Goal: Task Accomplishment & Management: Use online tool/utility

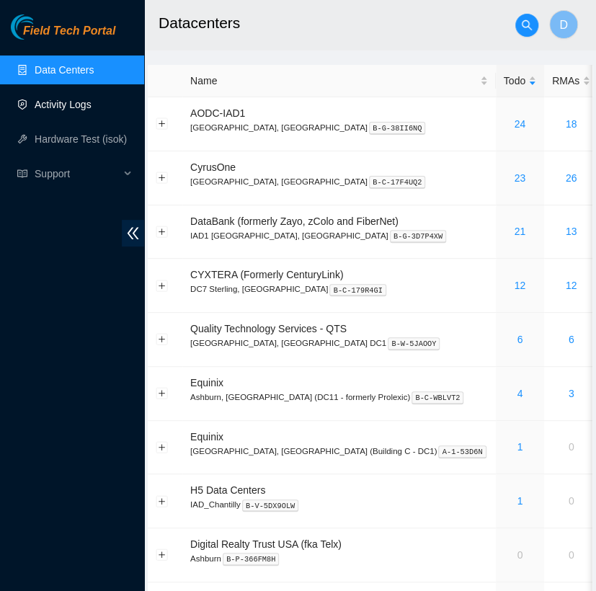
click at [61, 104] on link "Activity Logs" at bounding box center [63, 105] width 57 height 12
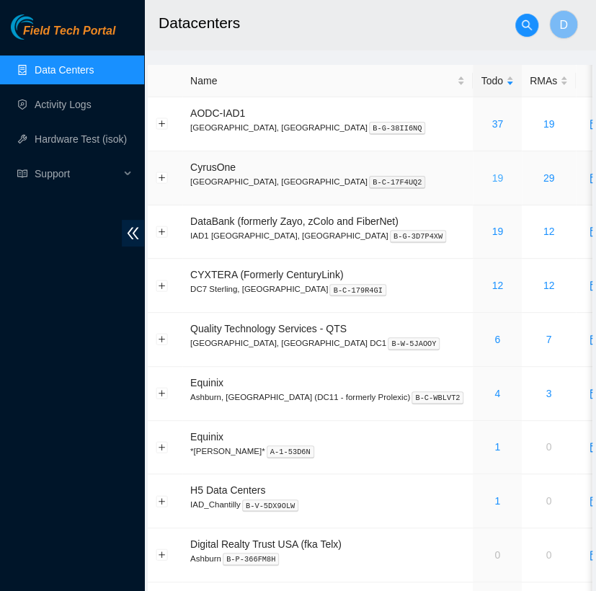
click at [491, 179] on link "19" at bounding box center [497, 178] width 12 height 12
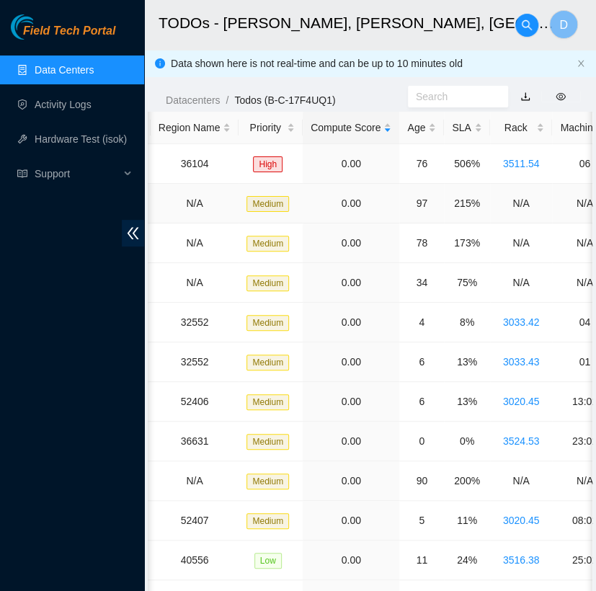
scroll to position [0, 279]
click at [455, 120] on div "SLA" at bounding box center [465, 128] width 30 height 16
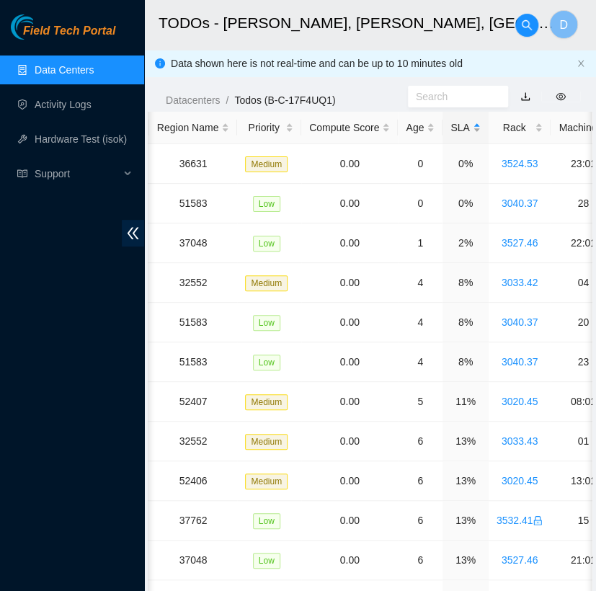
click at [455, 120] on div "SLA" at bounding box center [465, 128] width 30 height 16
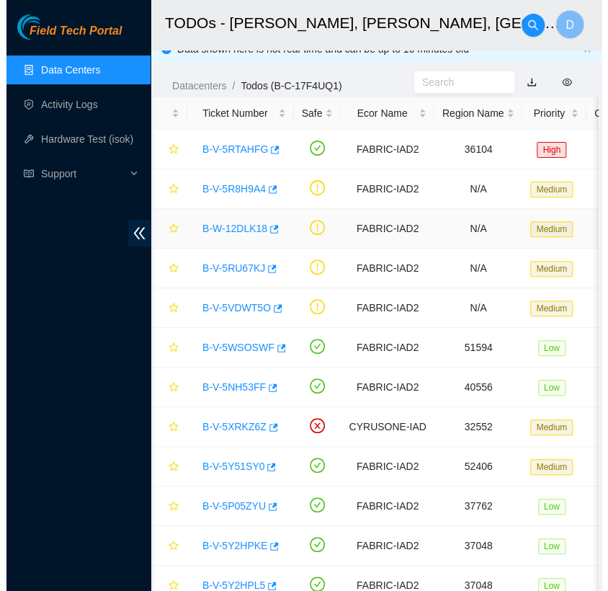
scroll to position [15, 0]
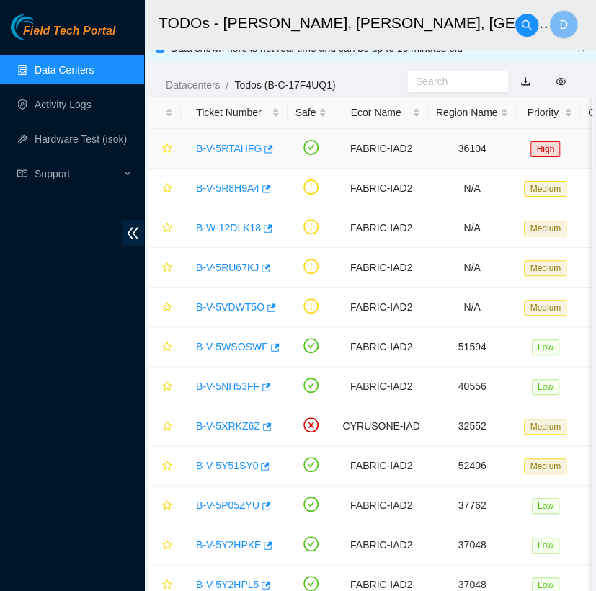
click at [237, 151] on link "B-V-5RTAHFG" at bounding box center [229, 149] width 66 height 12
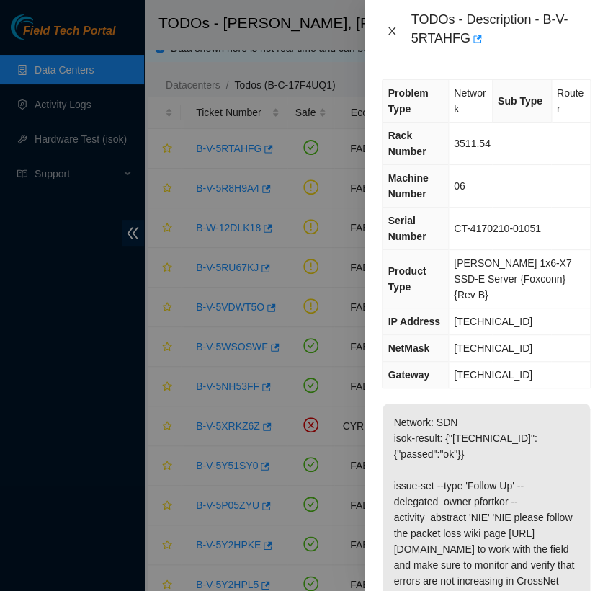
click at [391, 32] on icon "close" at bounding box center [392, 31] width 12 height 12
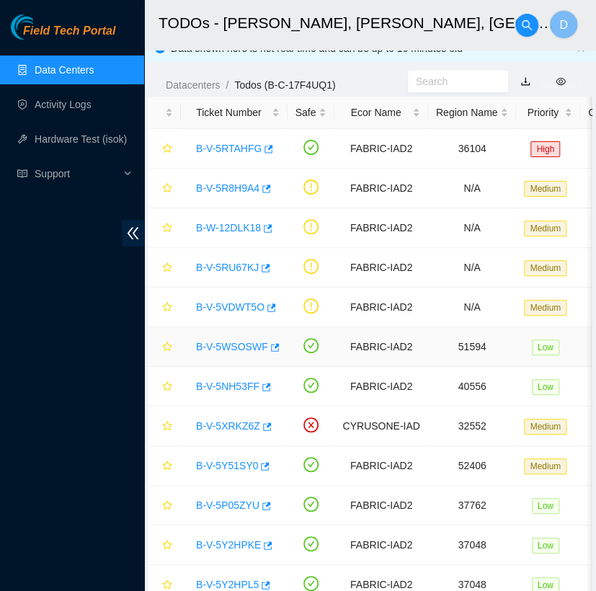
click at [232, 343] on link "B-V-5WSOSWF" at bounding box center [232, 347] width 72 height 12
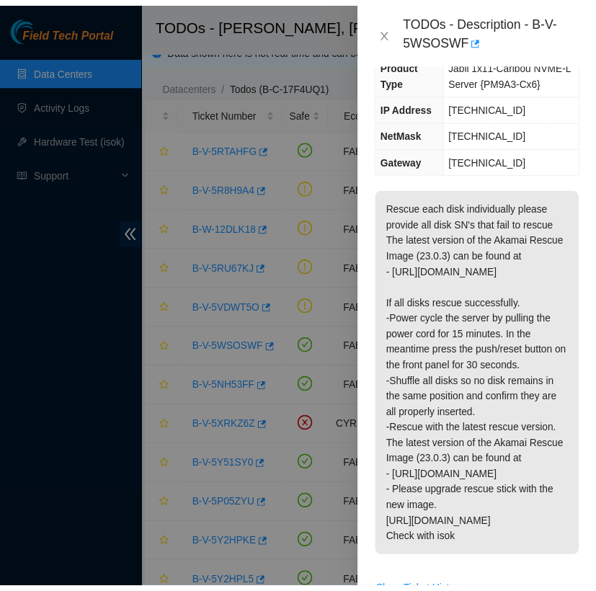
scroll to position [198, 0]
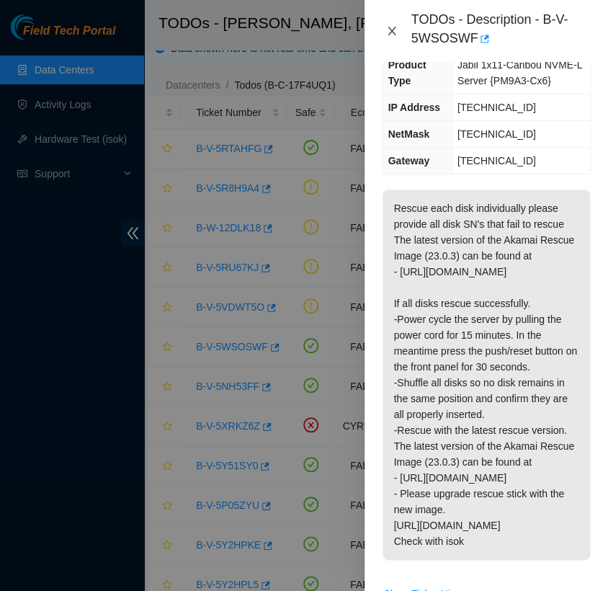
click at [391, 33] on icon "close" at bounding box center [392, 31] width 12 height 12
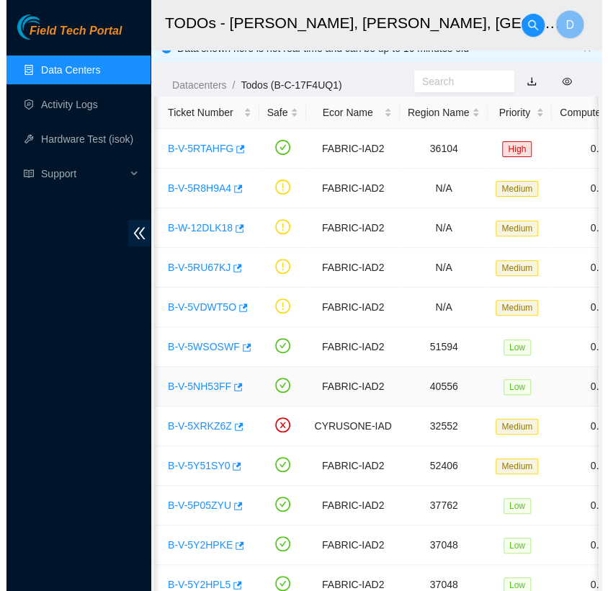
scroll to position [0, 34]
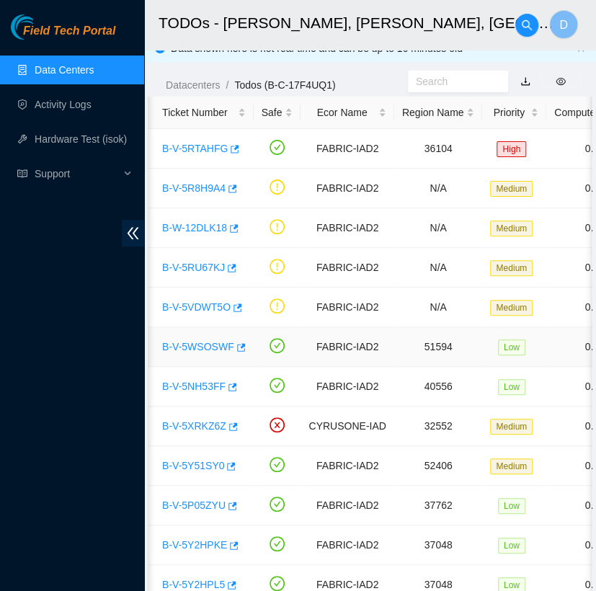
click at [215, 342] on link "B-V-5WSOSWF" at bounding box center [198, 347] width 72 height 12
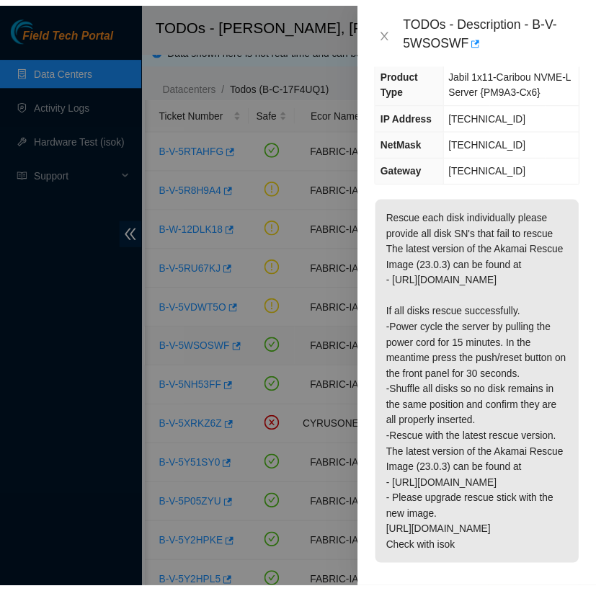
scroll to position [198, 0]
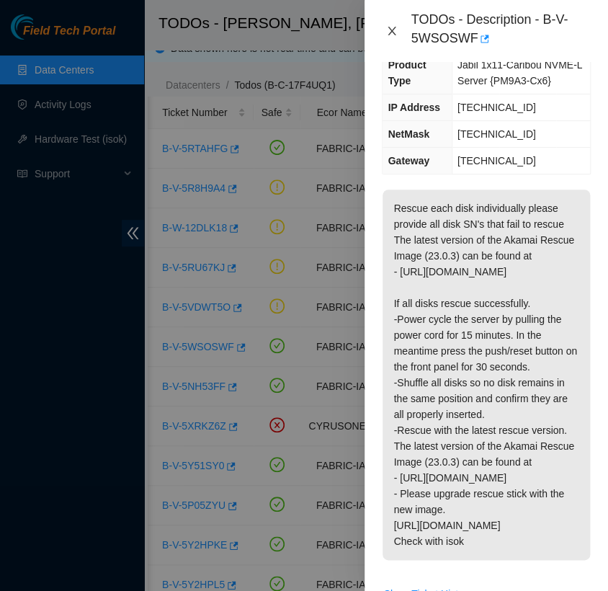
click at [392, 32] on icon "close" at bounding box center [392, 31] width 12 height 12
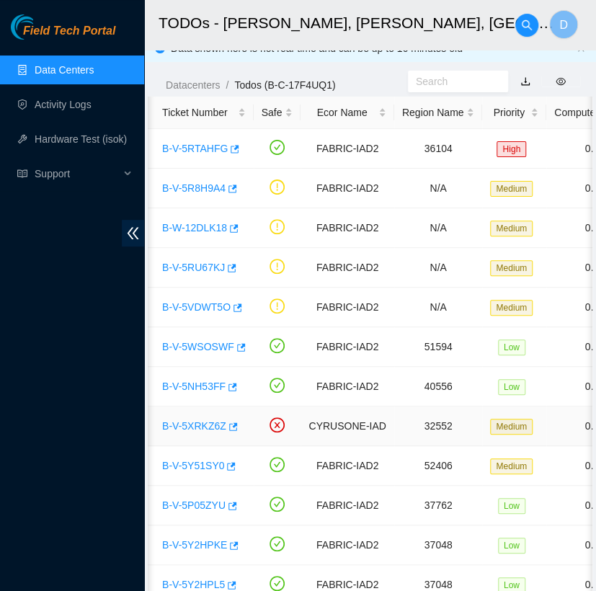
scroll to position [190, 0]
click at [190, 425] on link "B-V-5XRKZ6Z" at bounding box center [194, 426] width 64 height 12
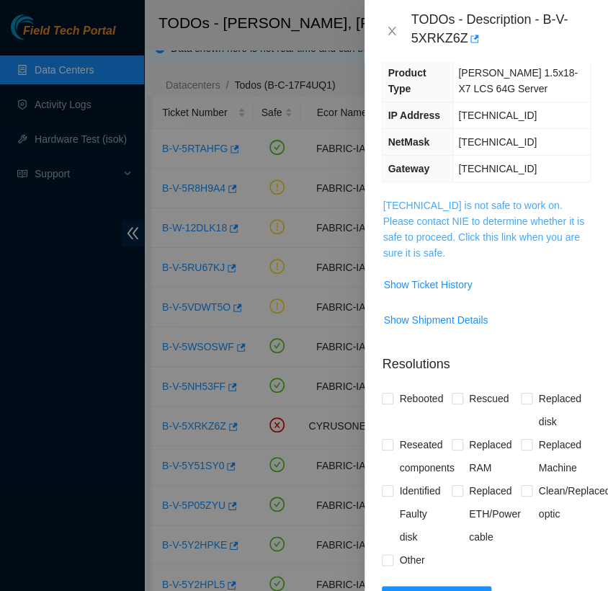
click at [427, 231] on link "23.56.107.173 is not safe to work on. Please contact NIE to determine whether i…" at bounding box center [483, 229] width 201 height 59
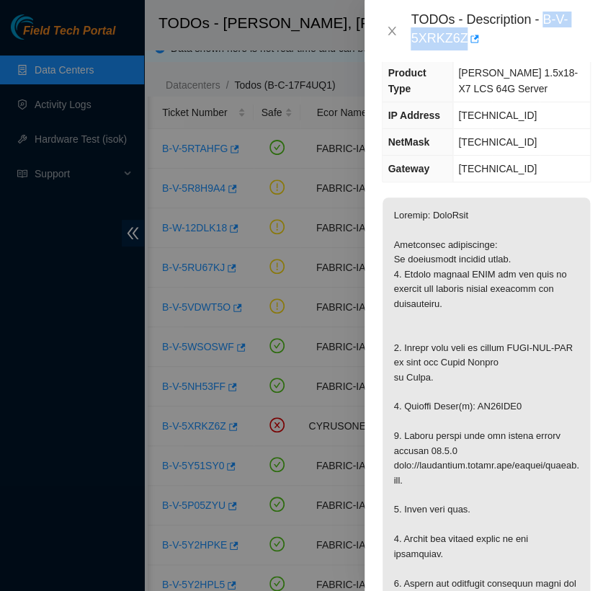
drag, startPoint x: 463, startPoint y: 37, endPoint x: 545, endPoint y: 9, distance: 87.5
click at [545, 12] on div "TODOs - Description - B-V-5XRKZ6Z" at bounding box center [501, 31] width 180 height 39
copy div "B-V-5XRKZ6Z"
click at [389, 31] on icon "close" at bounding box center [392, 31] width 12 height 12
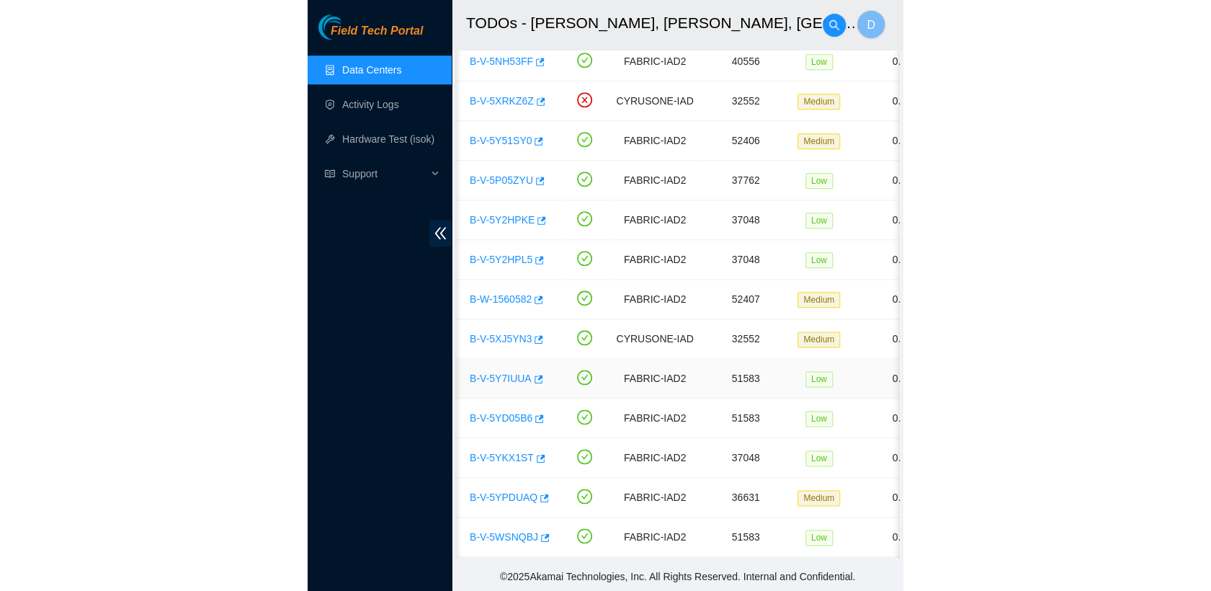
scroll to position [0, 0]
